Goal: Information Seeking & Learning: Learn about a topic

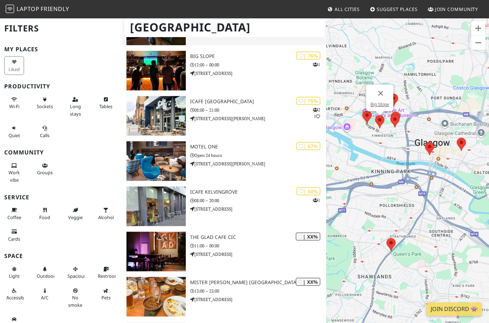
scroll to position [141, 0]
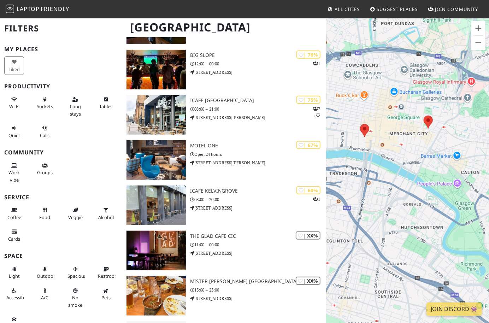
drag, startPoint x: 447, startPoint y: 149, endPoint x: 367, endPoint y: 167, distance: 82.2
click at [367, 167] on div at bounding box center [407, 179] width 163 height 323
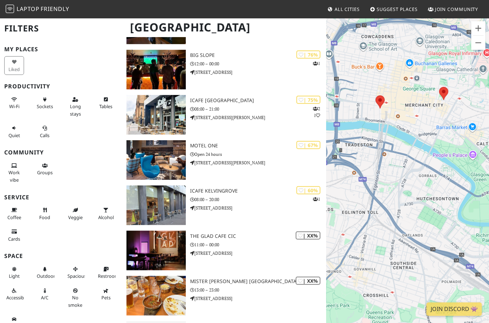
drag, startPoint x: 407, startPoint y: 144, endPoint x: 424, endPoint y: 116, distance: 33.6
click at [424, 116] on div at bounding box center [407, 179] width 163 height 323
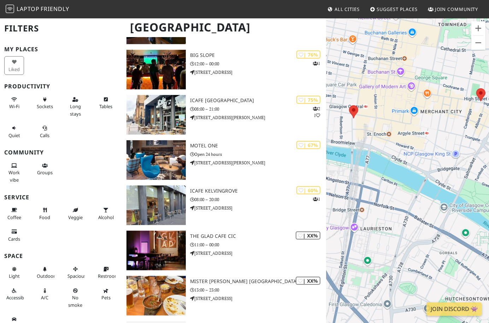
drag, startPoint x: 403, startPoint y: 109, endPoint x: 421, endPoint y: 130, distance: 27.8
click at [421, 130] on div at bounding box center [407, 179] width 163 height 323
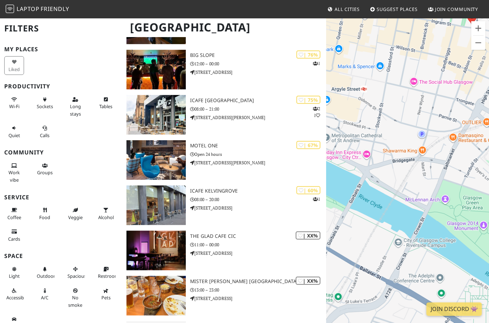
drag, startPoint x: 436, startPoint y: 192, endPoint x: 365, endPoint y: 142, distance: 86.8
click at [365, 142] on div at bounding box center [407, 179] width 163 height 323
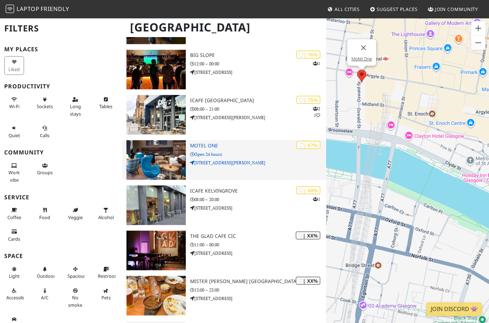
click at [177, 147] on img at bounding box center [156, 160] width 59 height 40
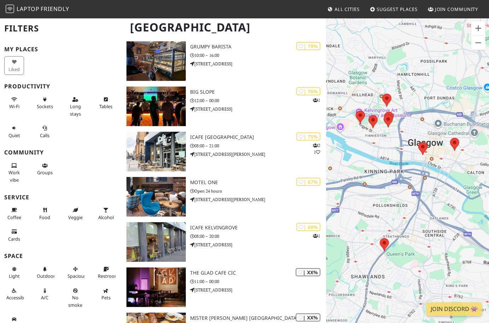
scroll to position [105, 0]
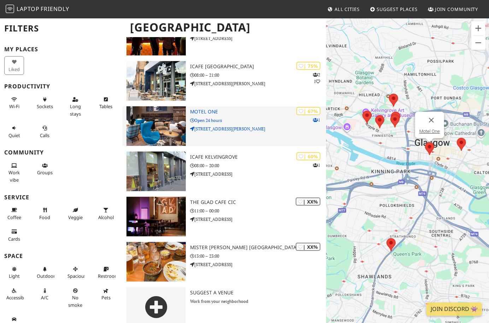
scroll to position [140, 0]
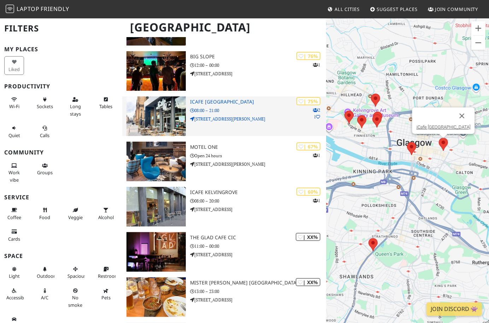
click at [169, 104] on img at bounding box center [156, 116] width 59 height 40
